Goal: Obtain resource: Download file/media

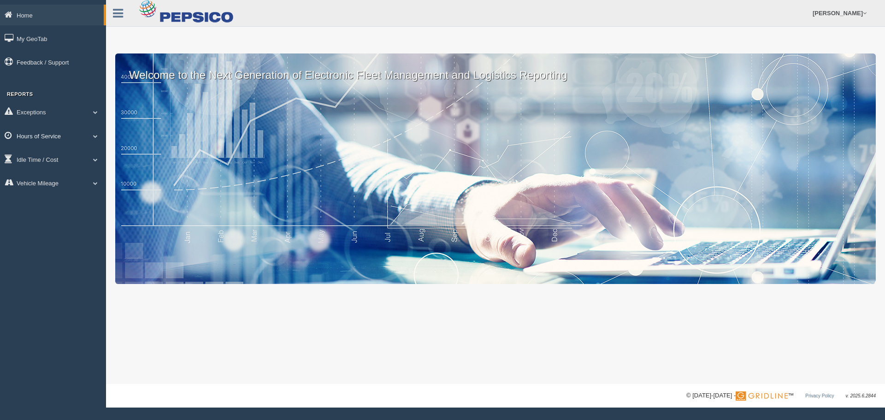
click at [46, 140] on link "Hours of Service" at bounding box center [53, 135] width 106 height 21
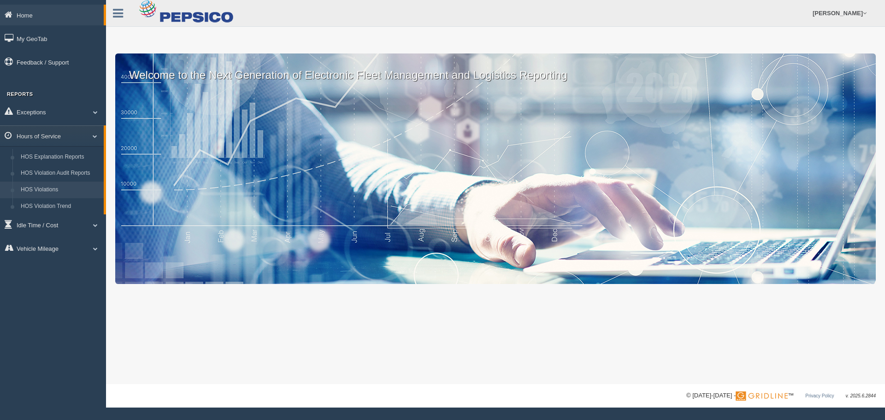
click at [49, 188] on link "HOS Violations" at bounding box center [60, 190] width 87 height 17
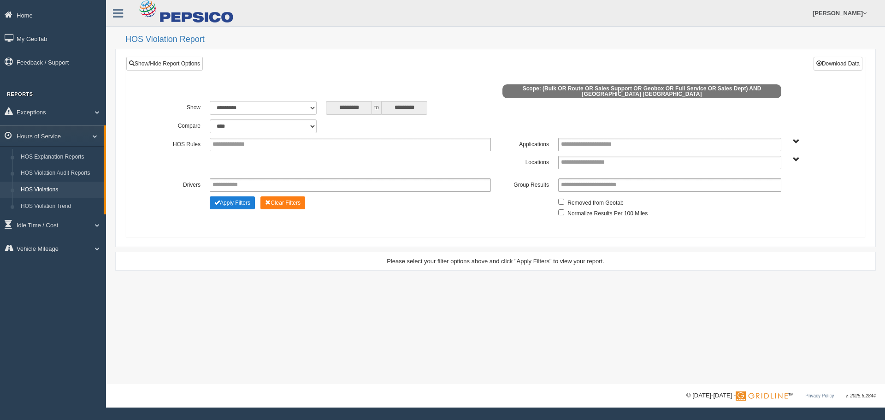
click at [232, 202] on button "Apply Filters" at bounding box center [232, 202] width 45 height 13
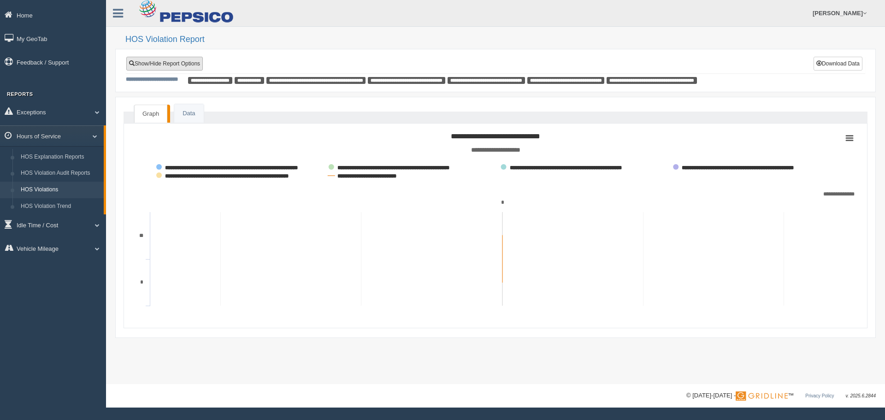
click at [192, 64] on link "Show/Hide Report Options" at bounding box center [164, 64] width 77 height 14
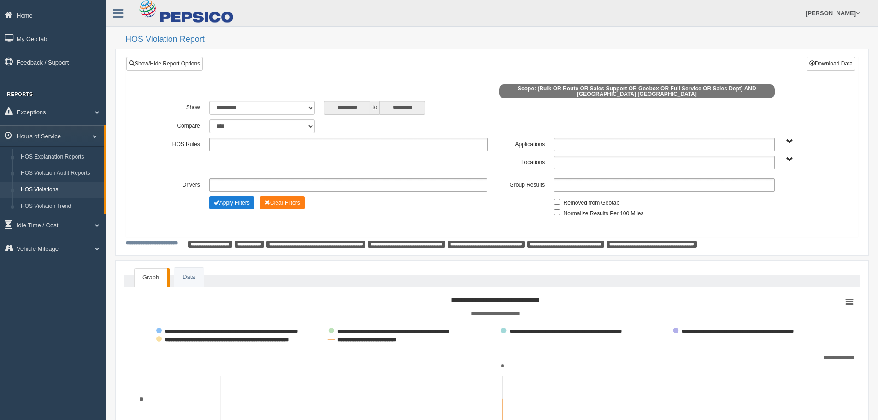
click at [228, 203] on button "Apply Filters" at bounding box center [231, 202] width 45 height 13
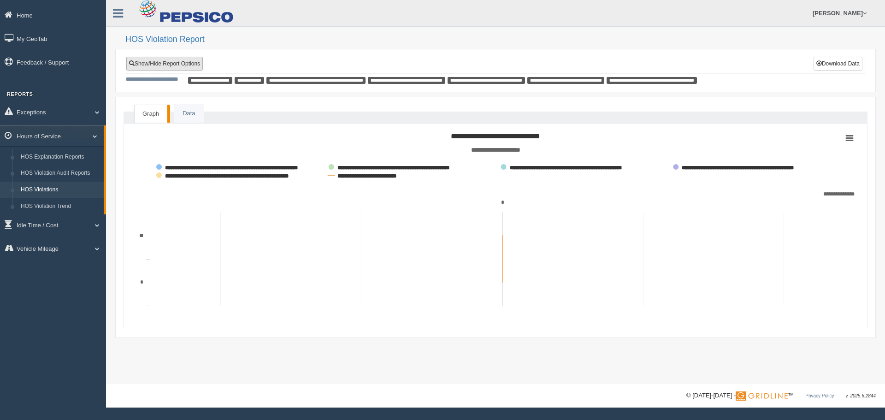
click at [169, 63] on link "Show/Hide Report Options" at bounding box center [164, 64] width 77 height 14
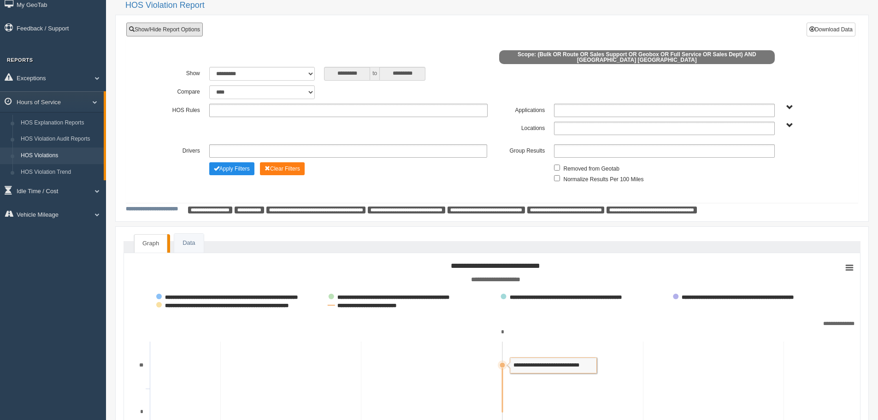
scroll to position [26, 0]
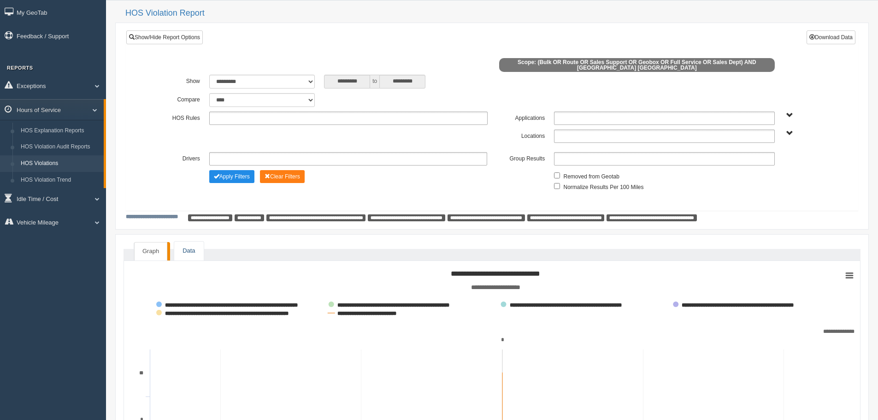
click at [181, 250] on link "Data" at bounding box center [188, 251] width 29 height 19
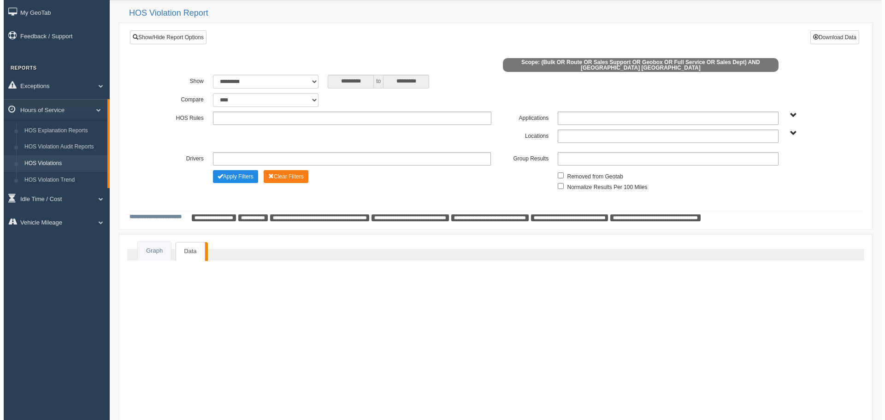
scroll to position [0, 0]
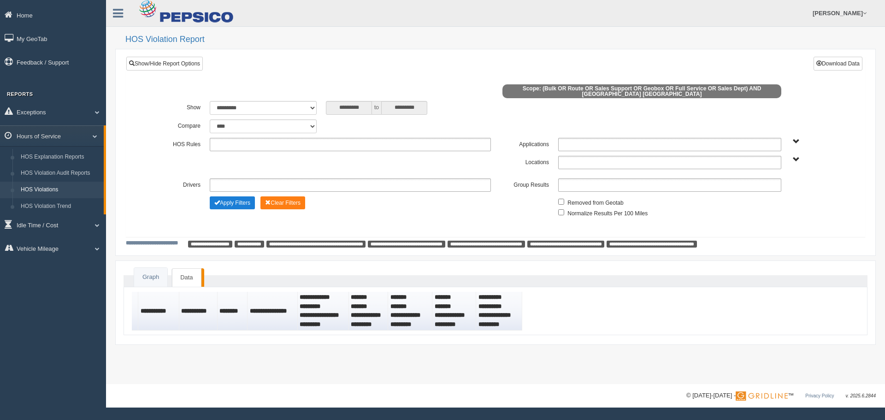
click at [236, 204] on button "Apply Filters" at bounding box center [232, 202] width 45 height 13
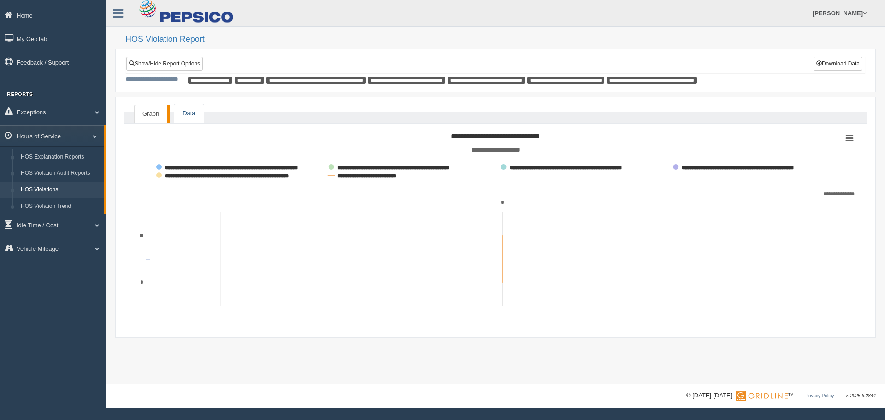
click at [190, 110] on link "Data" at bounding box center [188, 113] width 29 height 19
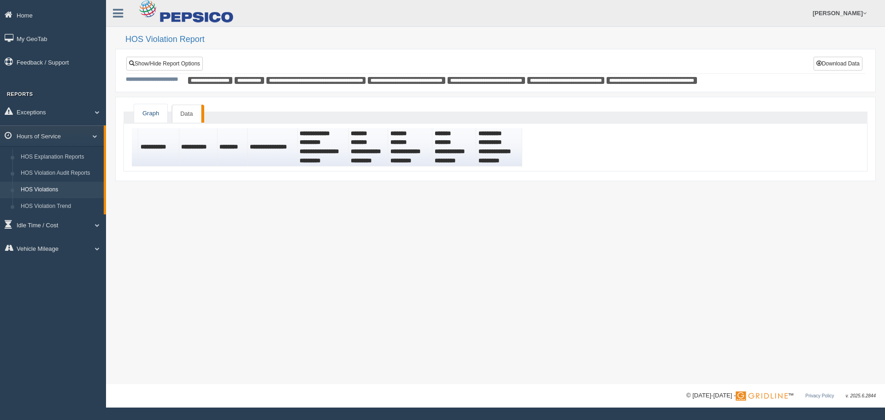
click at [156, 113] on link "Graph" at bounding box center [150, 113] width 33 height 19
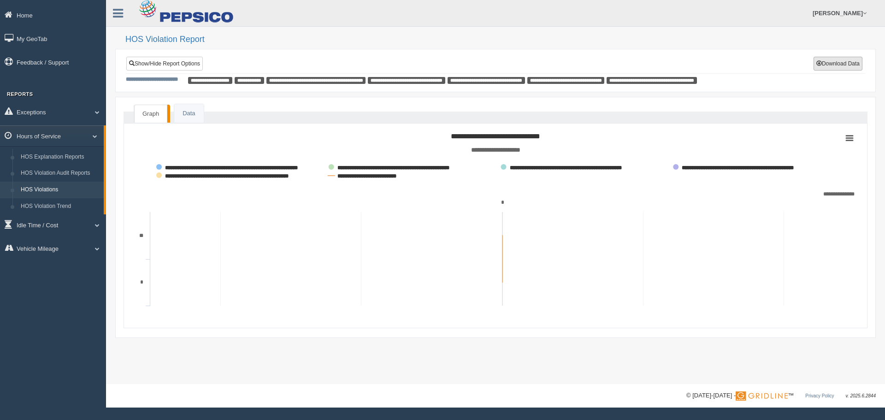
click at [826, 63] on button "Download Data" at bounding box center [838, 64] width 49 height 14
